Goal: Task Accomplishment & Management: Complete application form

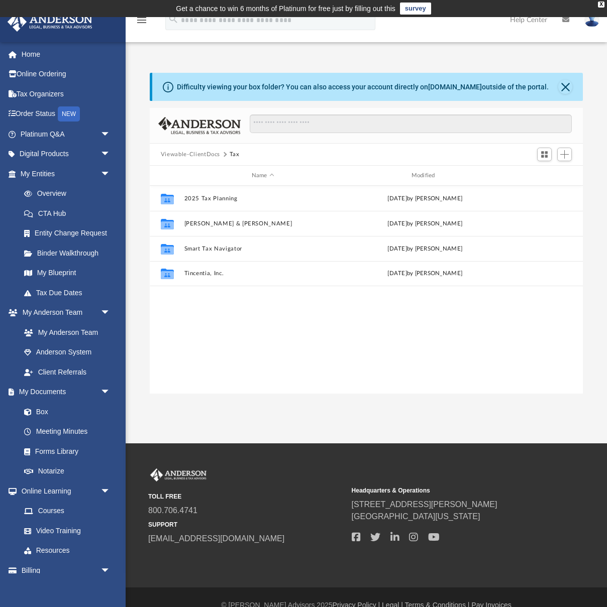
scroll to position [228, 433]
click at [563, 85] on button "Close" at bounding box center [565, 87] width 14 height 14
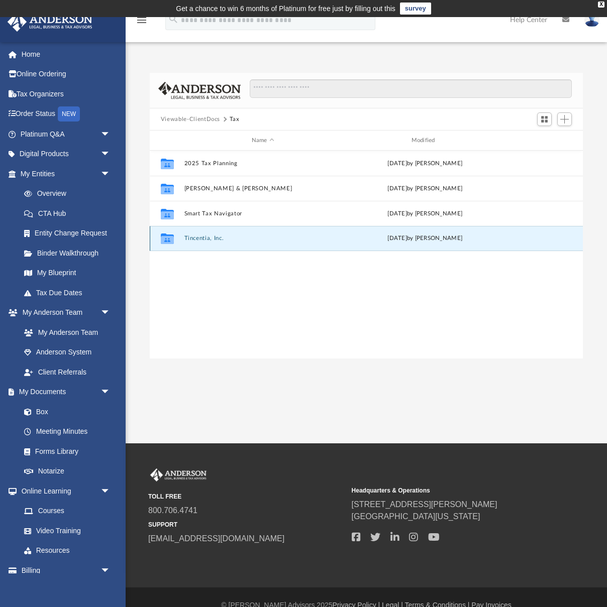
click at [196, 240] on button "Tincentia, Inc." at bounding box center [263, 238] width 158 height 7
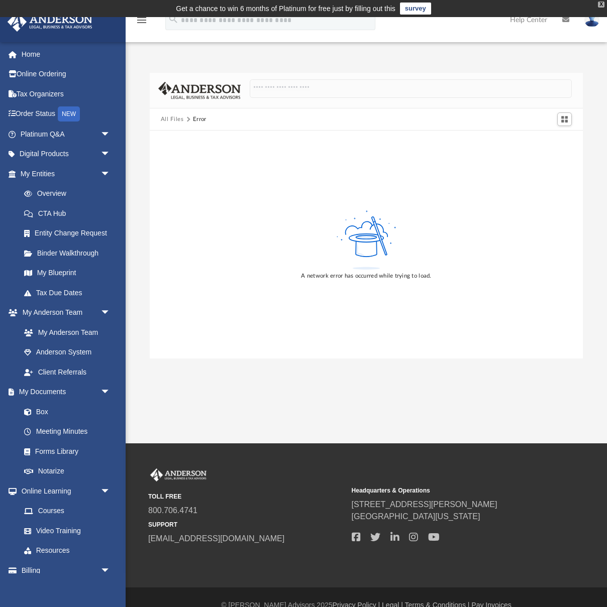
click at [602, 6] on div "X" at bounding box center [601, 5] width 7 height 6
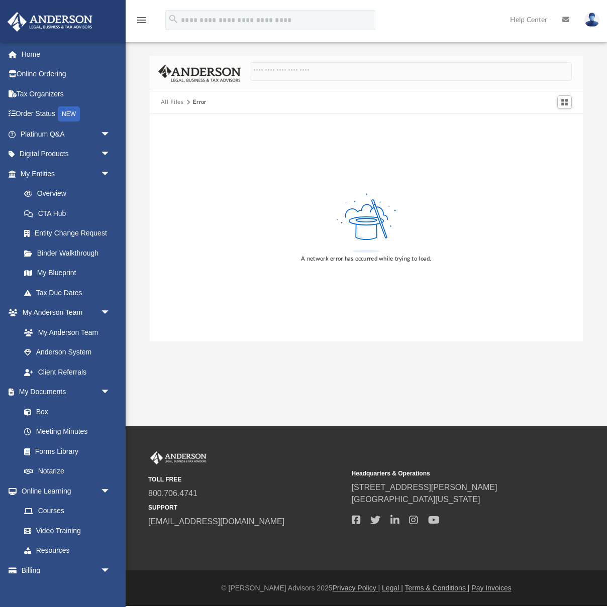
click at [589, 23] on img at bounding box center [591, 20] width 15 height 15
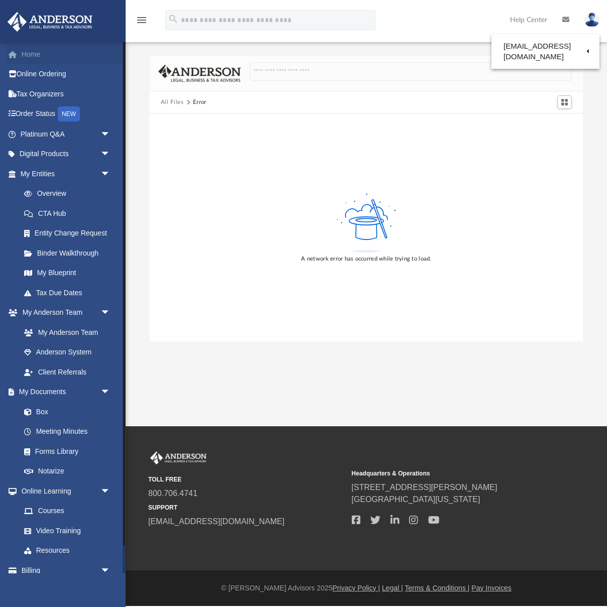
click at [43, 61] on link "Home" at bounding box center [66, 54] width 119 height 20
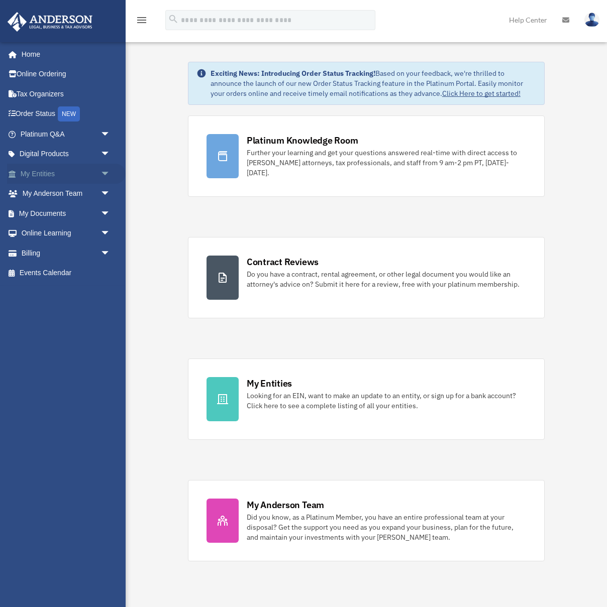
click at [71, 175] on link "My Entities arrow_drop_down" at bounding box center [66, 174] width 119 height 20
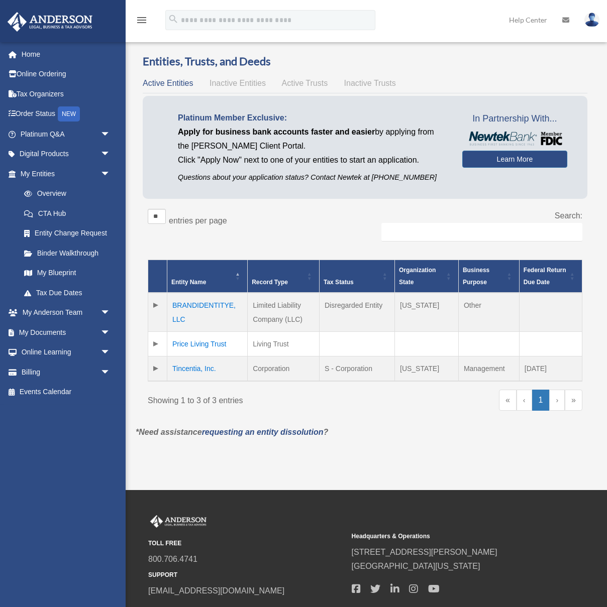
click at [196, 373] on td "Tincentia, Inc." at bounding box center [207, 369] width 80 height 25
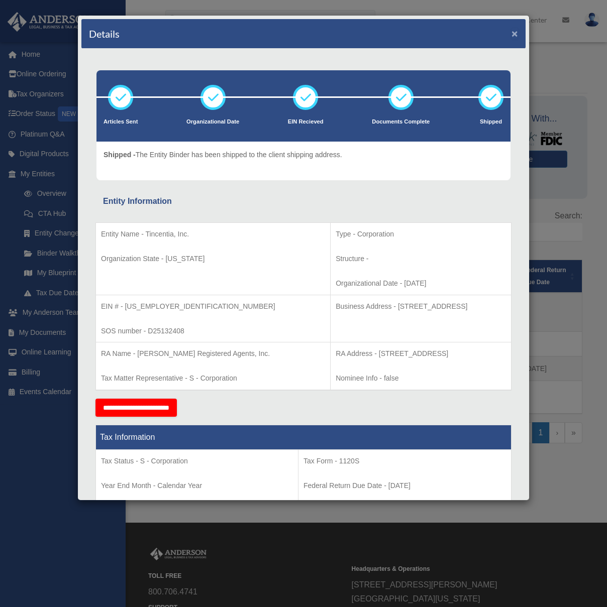
click at [516, 33] on button "×" at bounding box center [514, 33] width 7 height 11
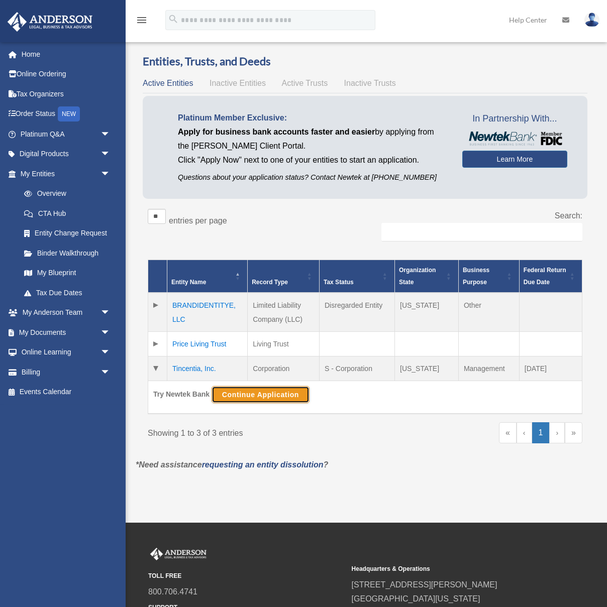
click at [239, 394] on button "Continue Application" at bounding box center [260, 394] width 98 height 17
